Goal: Task Accomplishment & Management: Use online tool/utility

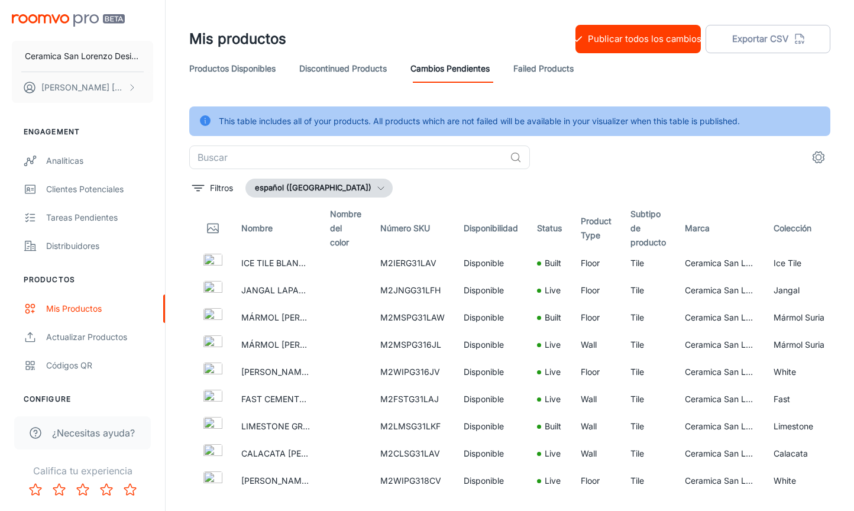
scroll to position [30, 0]
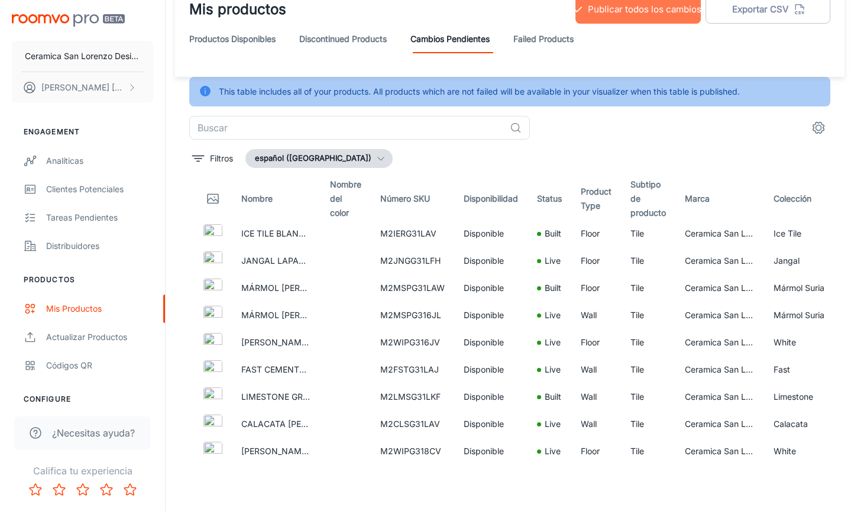
click at [631, 17] on button "Publicar todos los cambios" at bounding box center [638, 9] width 125 height 28
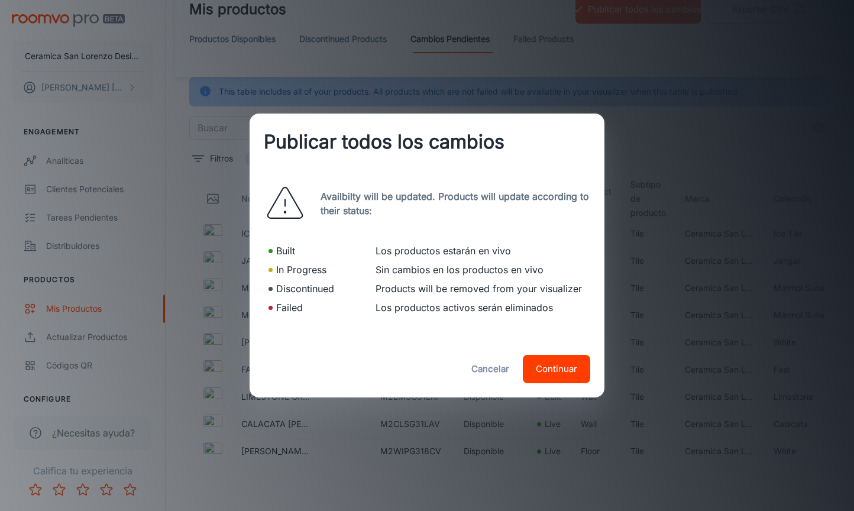
click at [555, 370] on button "Continuar" at bounding box center [556, 369] width 67 height 28
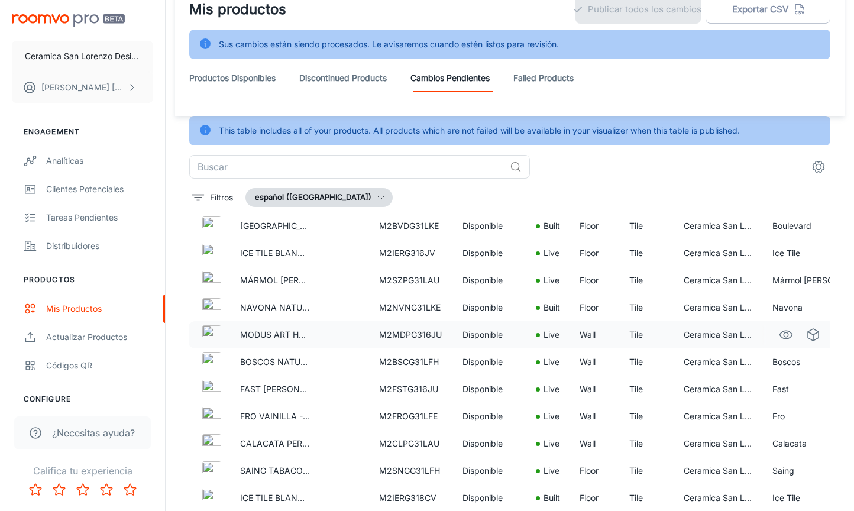
scroll to position [647, 1]
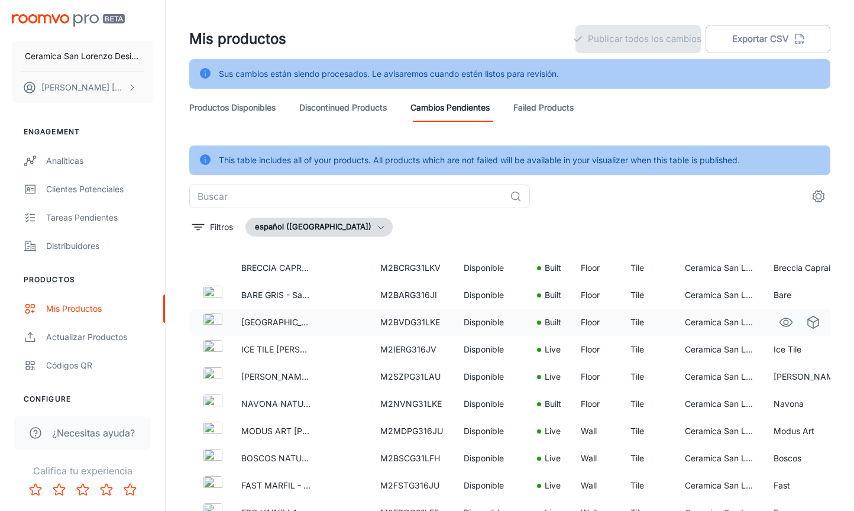
scroll to position [581, 0]
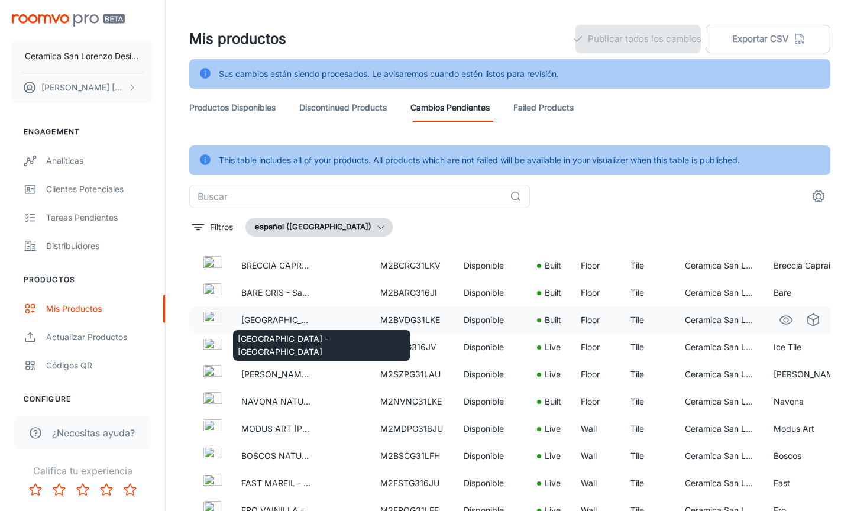
click at [235, 318] on td "[GEOGRAPHIC_DATA] - [GEOGRAPHIC_DATA]" at bounding box center [276, 319] width 89 height 27
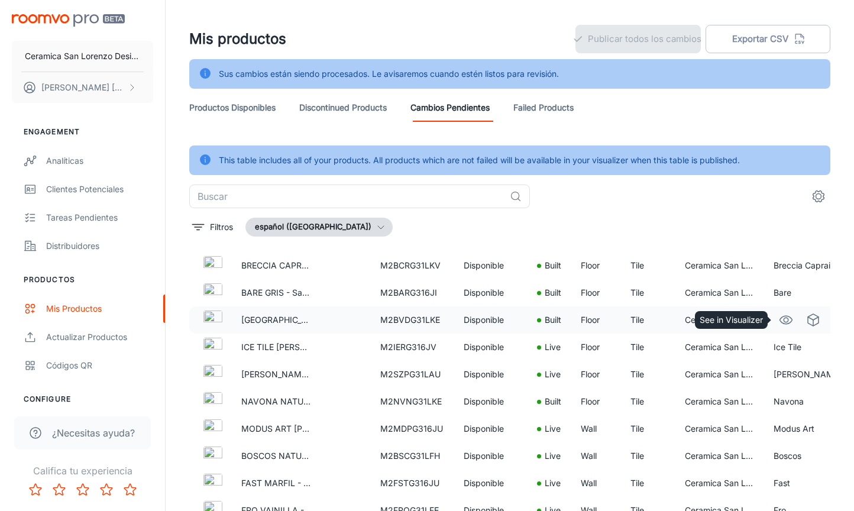
click at [790, 321] on icon "See in Visualizer" at bounding box center [786, 320] width 14 height 14
